Goal: Transaction & Acquisition: Purchase product/service

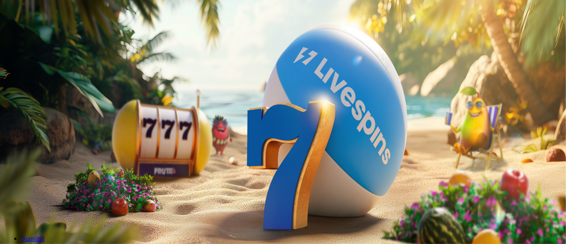
click at [67, 186] on input "***" at bounding box center [35, 190] width 63 height 9
type input "*"
type input "**"
click at [47, 212] on span "Talleta ja pelaa" at bounding box center [26, 215] width 39 height 7
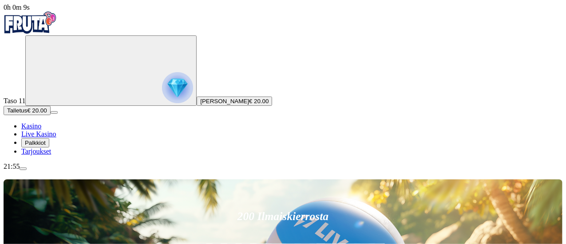
type input "*****"
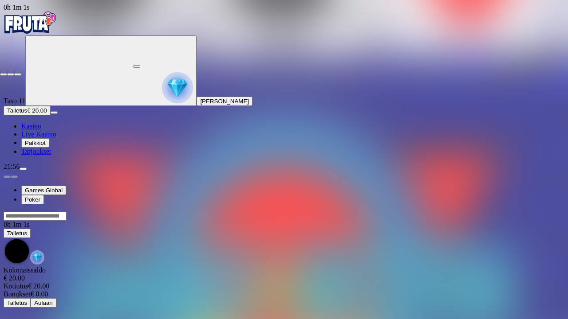
click at [4, 75] on span "close icon" at bounding box center [4, 75] width 0 height 0
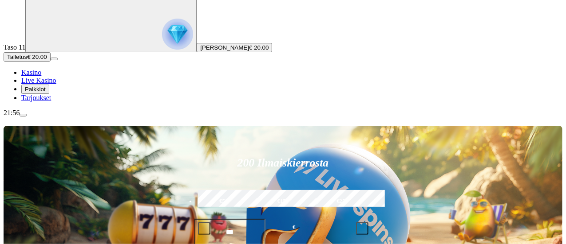
scroll to position [55, 0]
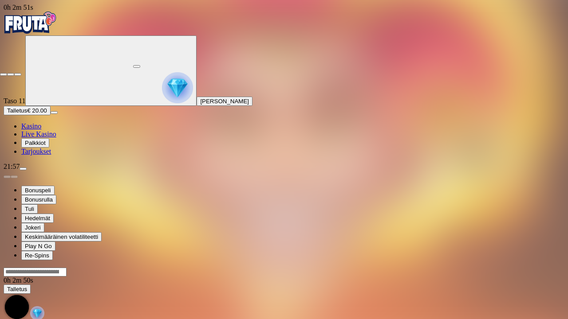
click at [4, 75] on span "close icon" at bounding box center [4, 75] width 0 height 0
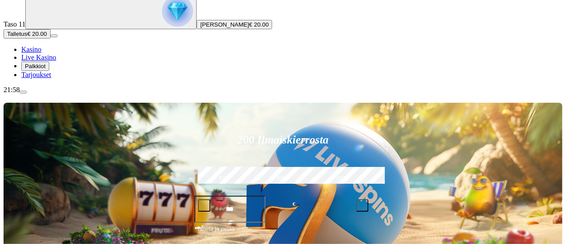
scroll to position [79, 0]
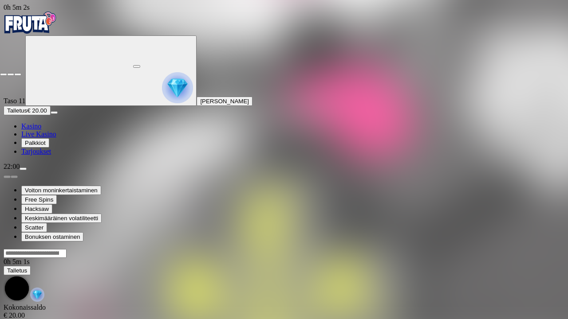
click at [4, 75] on span "close icon" at bounding box center [4, 75] width 0 height 0
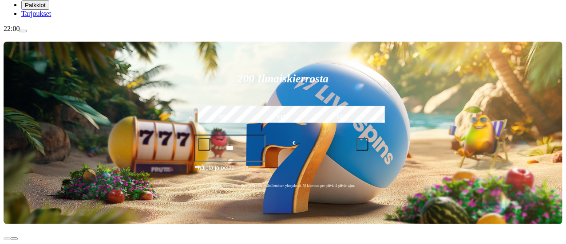
scroll to position [138, 0]
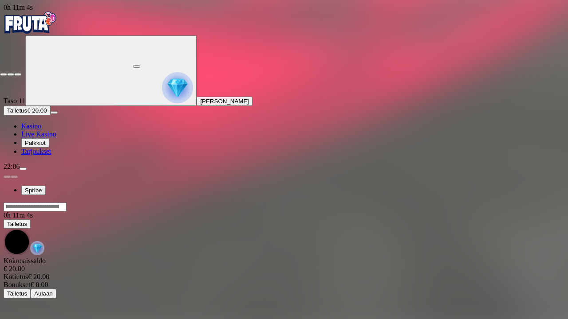
click at [4, 75] on span "close icon" at bounding box center [4, 75] width 0 height 0
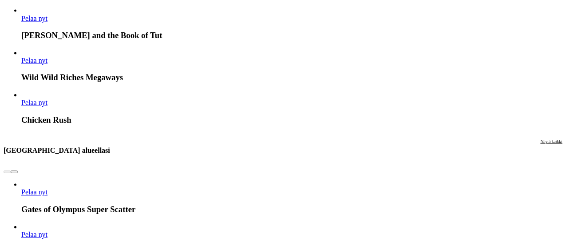
scroll to position [830, 0]
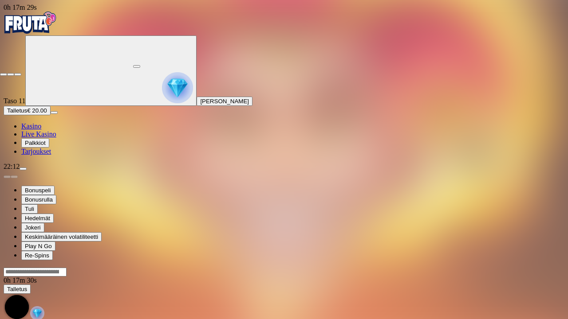
click at [4, 75] on span "close icon" at bounding box center [4, 75] width 0 height 0
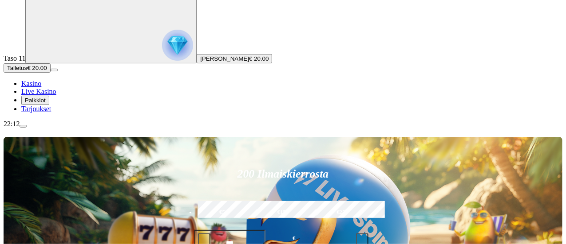
scroll to position [80, 0]
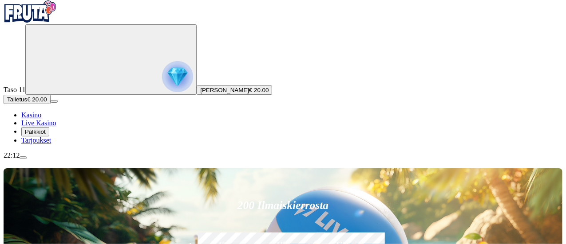
scroll to position [8, 0]
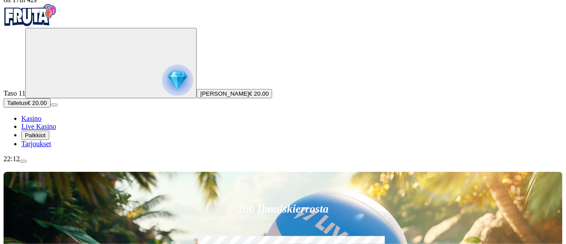
type input "***"
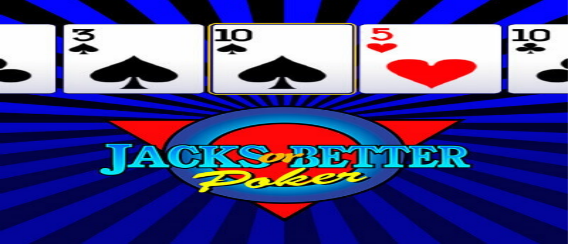
drag, startPoint x: 499, startPoint y: 82, endPoint x: 529, endPoint y: 86, distance: 30.5
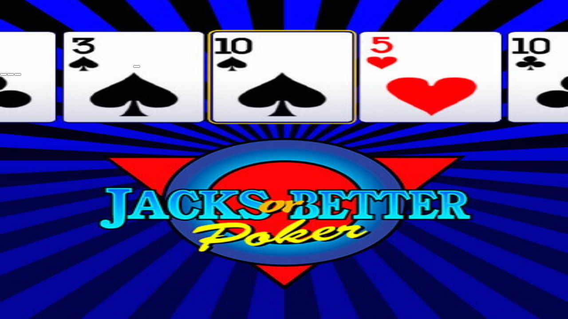
click at [4, 75] on span "close icon" at bounding box center [4, 75] width 0 height 0
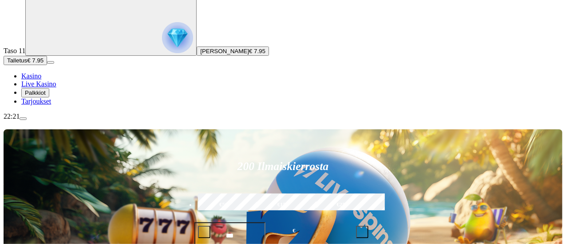
scroll to position [60, 0]
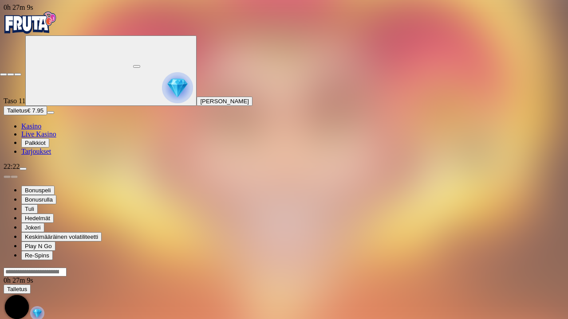
click at [4, 75] on span "close icon" at bounding box center [4, 75] width 0 height 0
